Goal: Task Accomplishment & Management: Complete application form

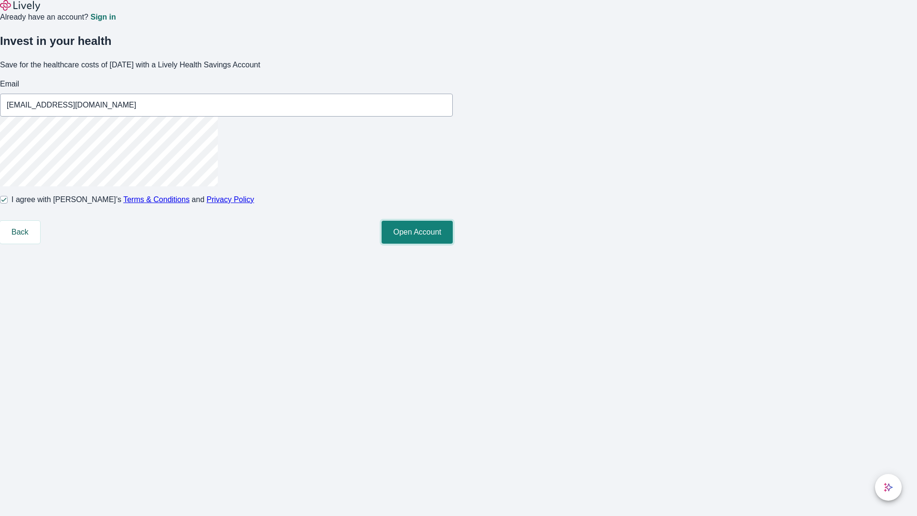
click at [453, 244] on button "Open Account" at bounding box center [417, 232] width 71 height 23
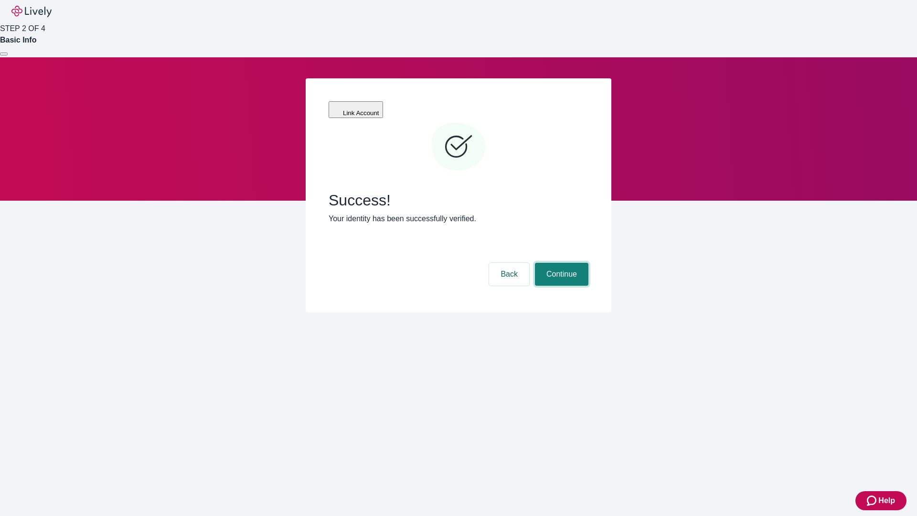
click at [561, 263] on button "Continue" at bounding box center [562, 274] width 54 height 23
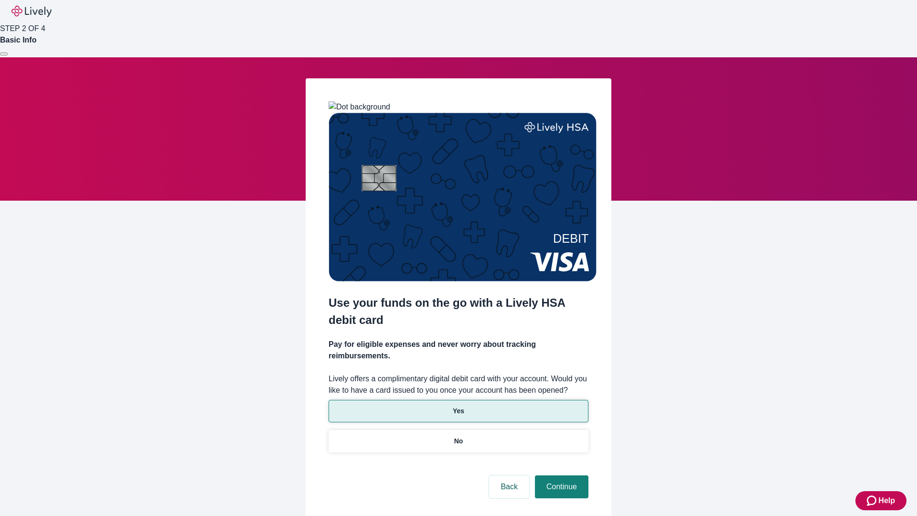
click at [458, 406] on p "Yes" at bounding box center [458, 411] width 11 height 10
click at [561, 475] on button "Continue" at bounding box center [562, 486] width 54 height 23
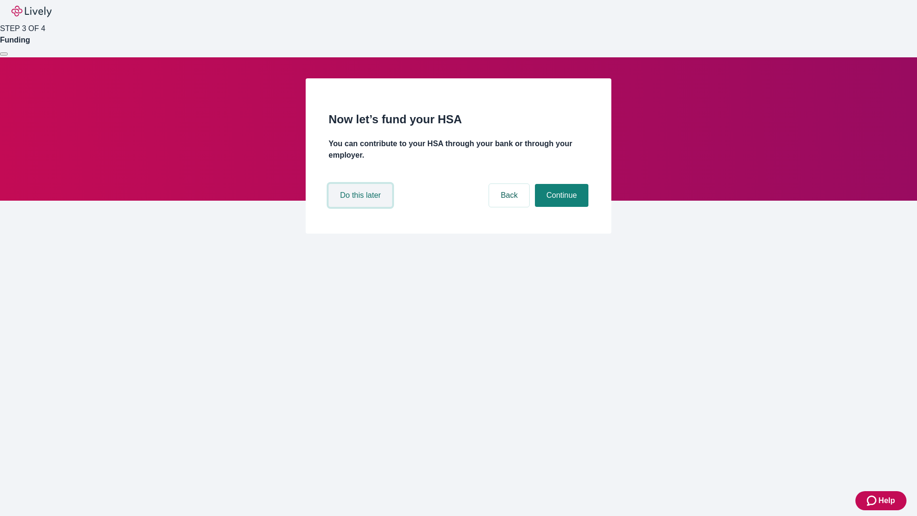
click at [362, 207] on button "Do this later" at bounding box center [361, 195] width 64 height 23
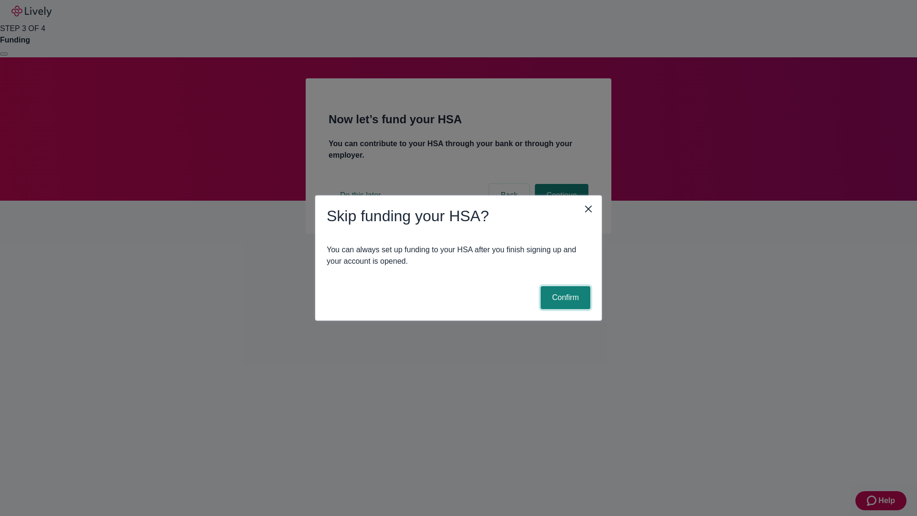
click at [564, 298] on button "Confirm" at bounding box center [566, 297] width 50 height 23
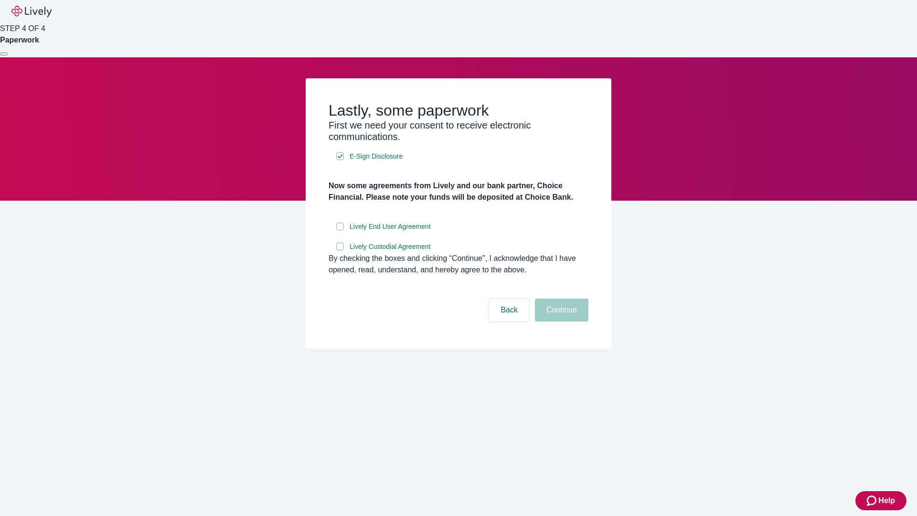
click at [340, 230] on input "Lively End User Agreement" at bounding box center [340, 227] width 8 height 8
checkbox input "true"
click at [340, 250] on input "Lively Custodial Agreement" at bounding box center [340, 247] width 8 height 8
checkbox input "true"
click at [561, 322] on button "Continue" at bounding box center [562, 310] width 54 height 23
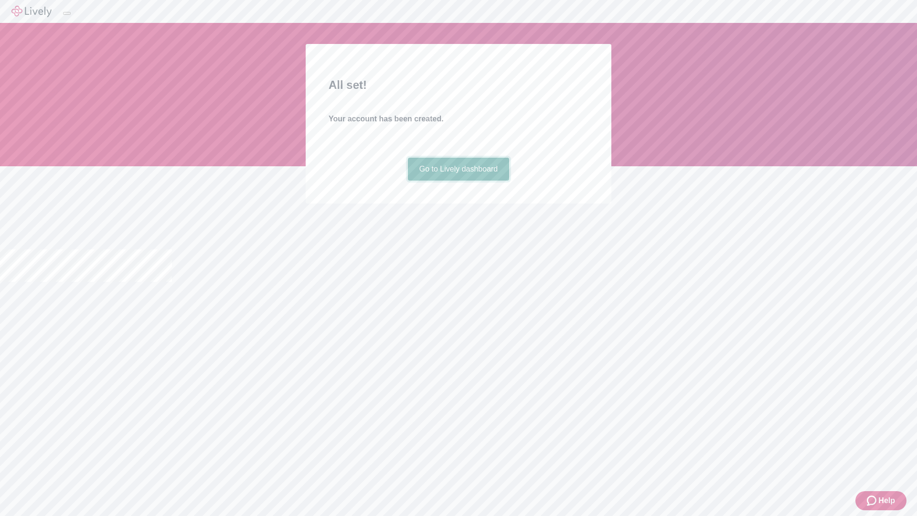
click at [458, 181] on link "Go to Lively dashboard" at bounding box center [459, 169] width 102 height 23
